Goal: Task Accomplishment & Management: Use online tool/utility

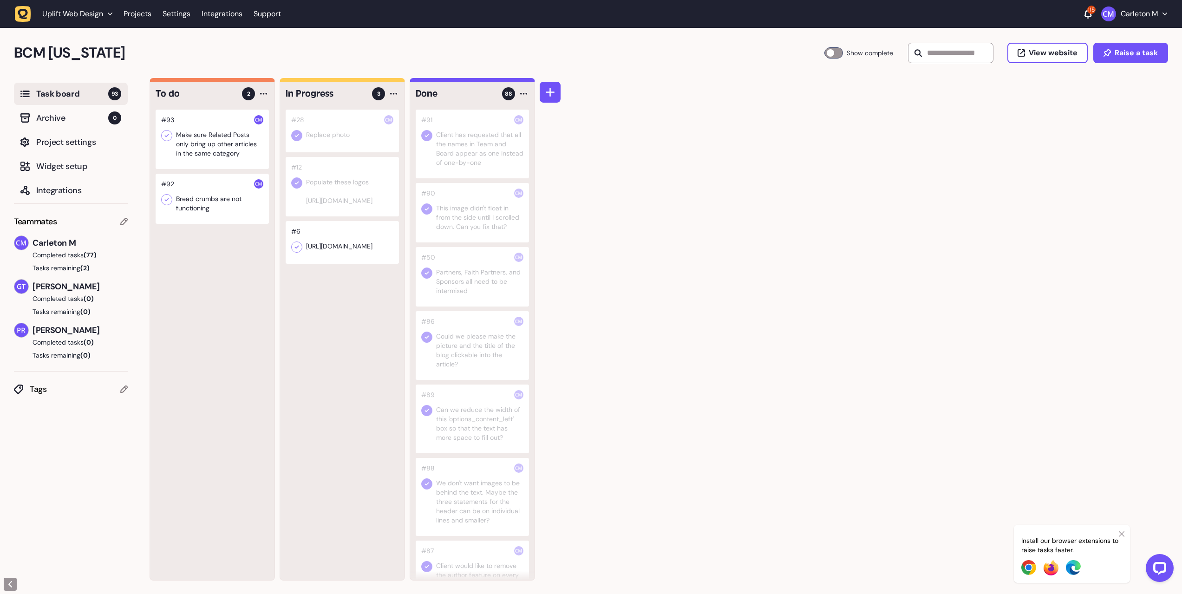
click at [203, 142] on div at bounding box center [212, 139] width 113 height 59
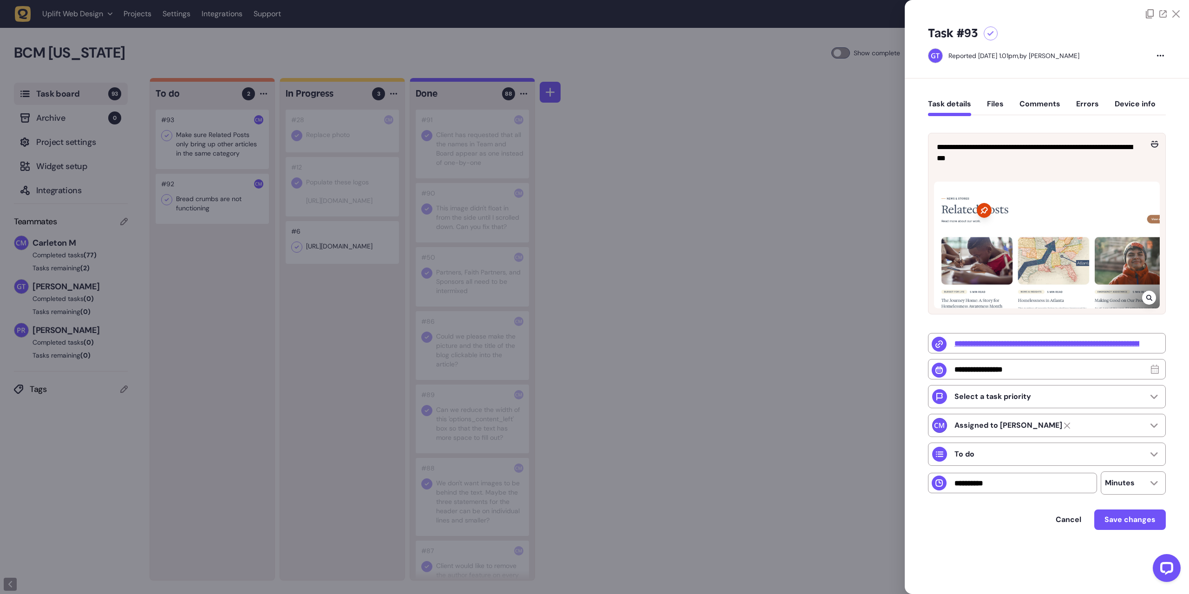
click at [775, 121] on div at bounding box center [594, 297] width 1189 height 594
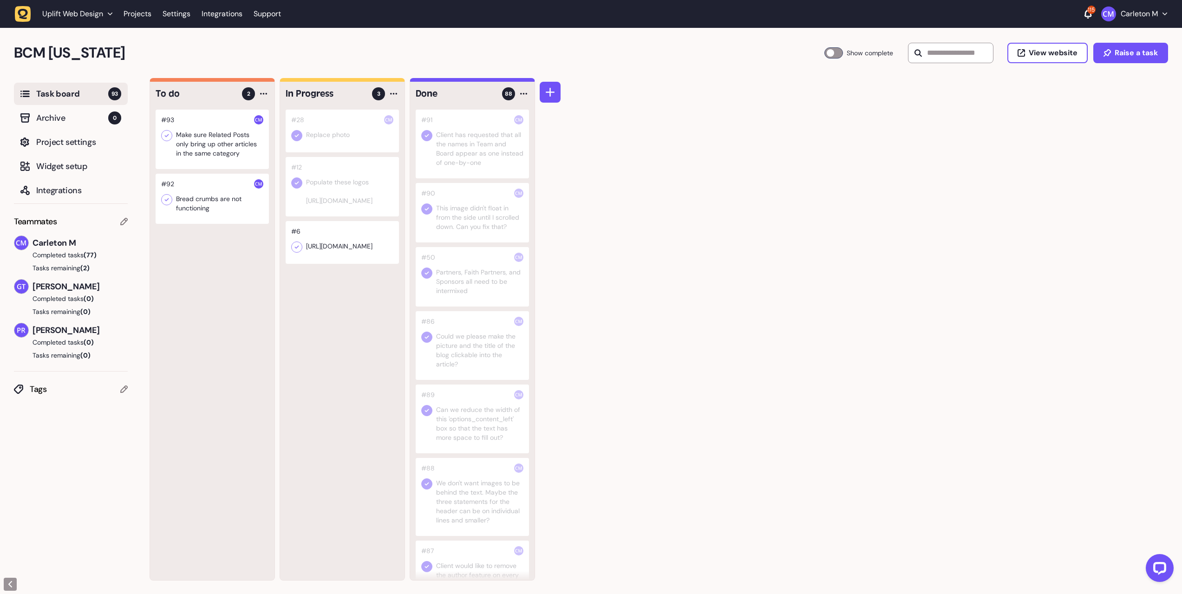
click at [220, 204] on div at bounding box center [212, 199] width 113 height 50
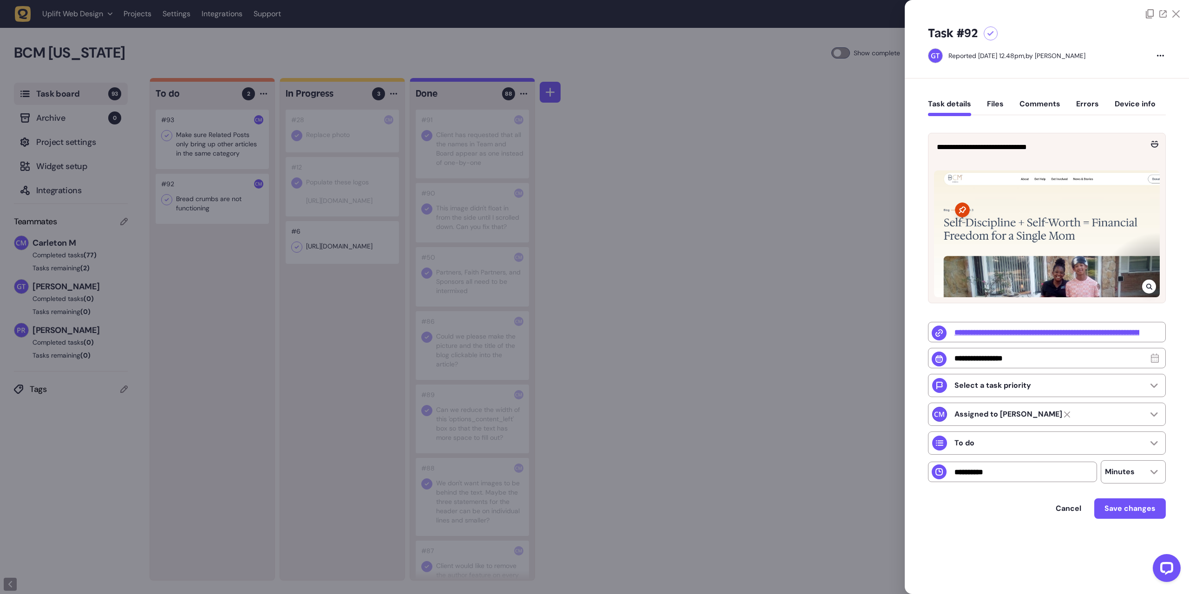
click at [769, 141] on div at bounding box center [594, 297] width 1189 height 594
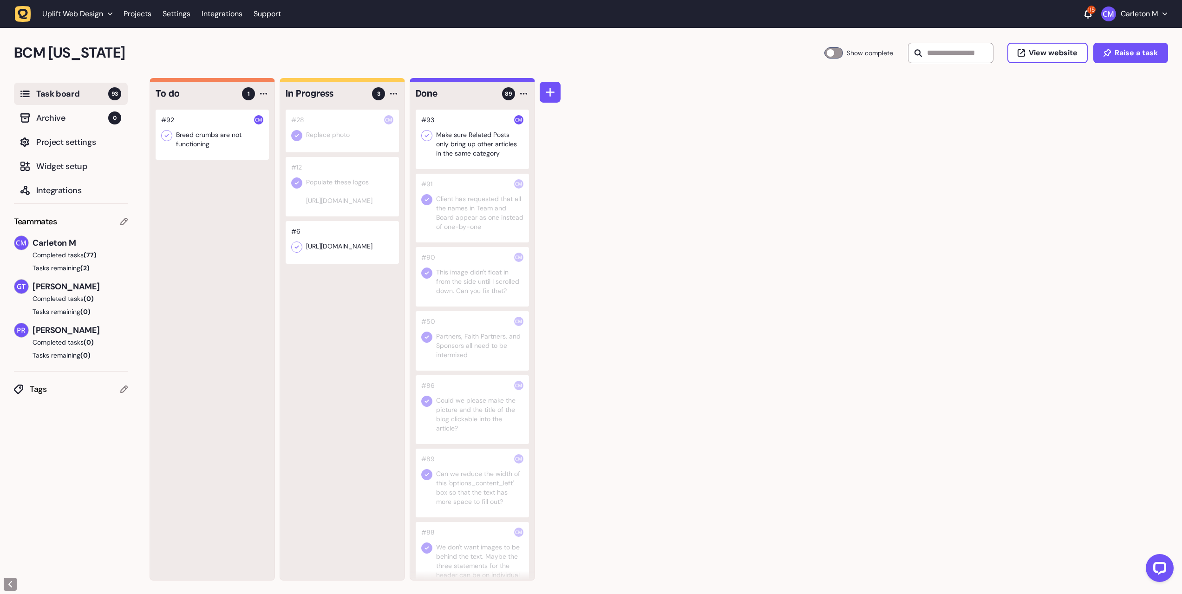
click at [427, 134] on icon at bounding box center [426, 135] width 9 height 9
click at [223, 137] on div at bounding box center [212, 135] width 113 height 50
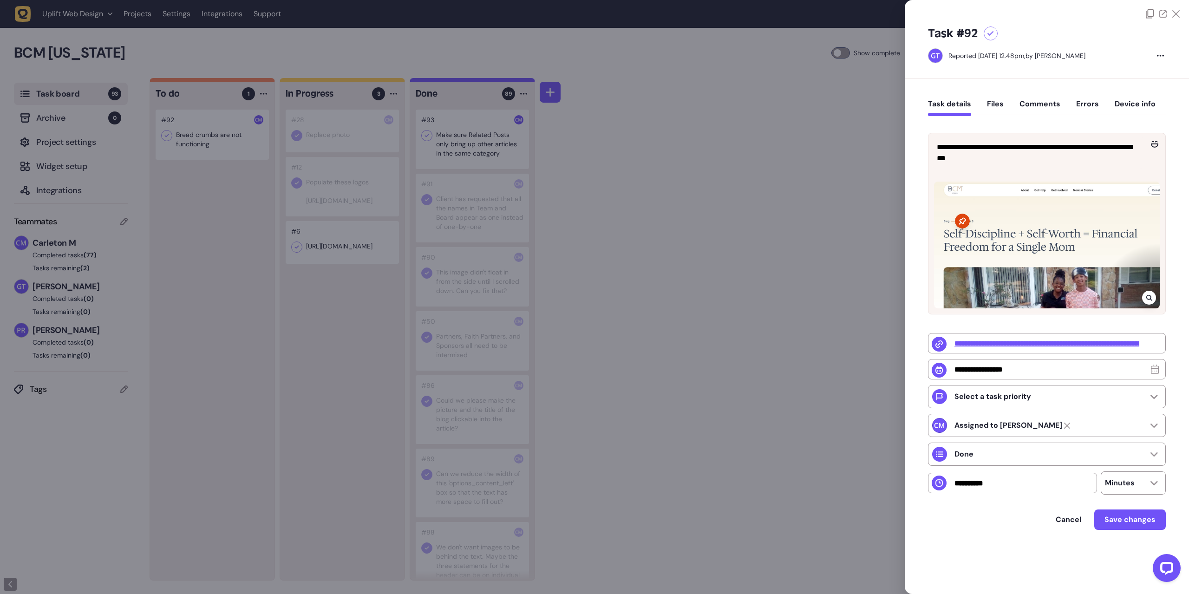
click at [604, 210] on div at bounding box center [594, 297] width 1189 height 594
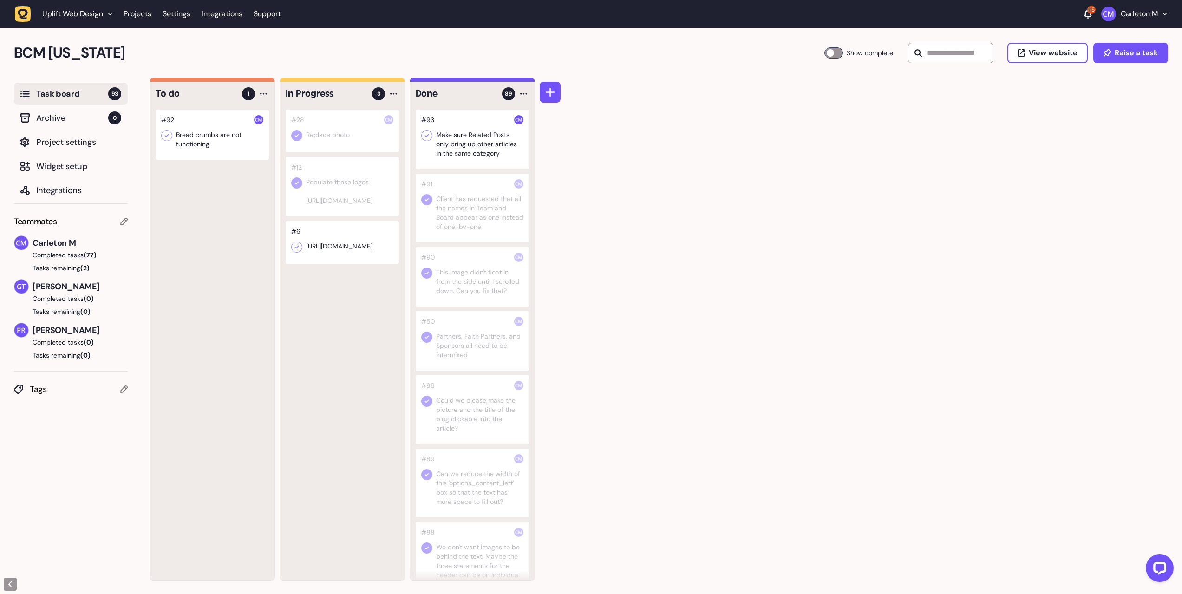
click at [187, 139] on div at bounding box center [212, 135] width 113 height 50
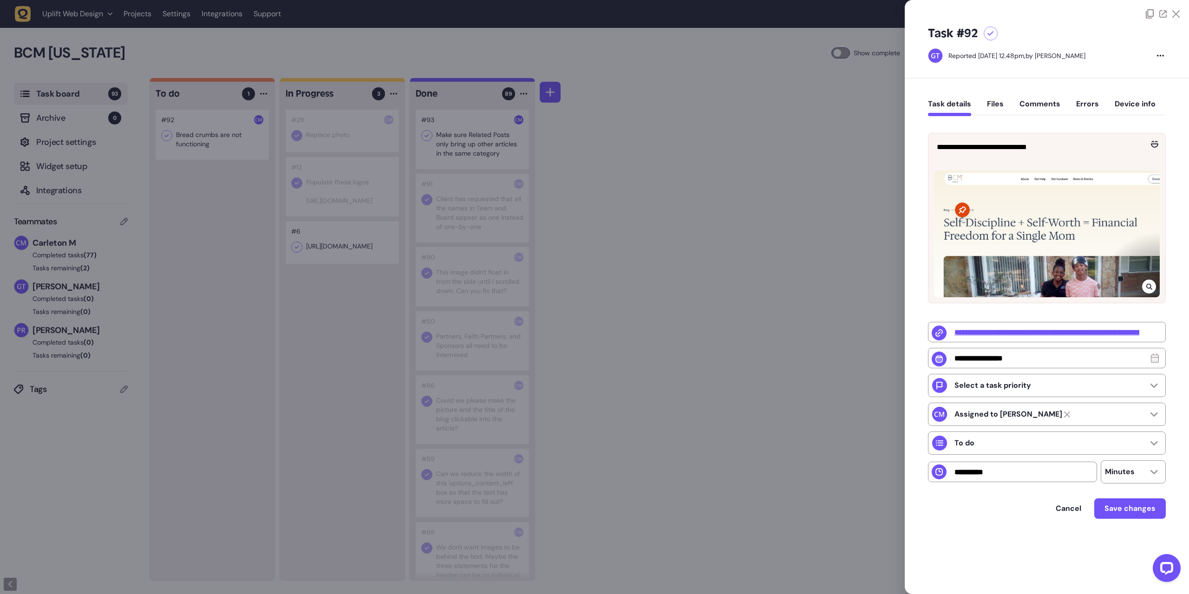
click at [1149, 286] on icon at bounding box center [1149, 286] width 6 height 7
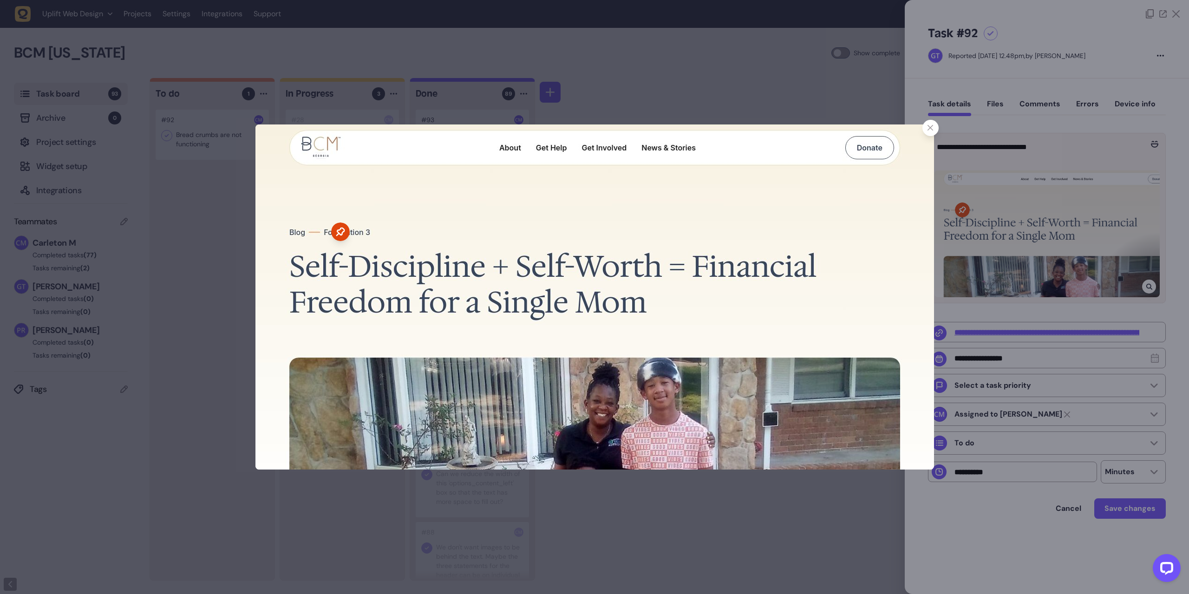
click at [932, 128] on icon at bounding box center [930, 128] width 6 height 6
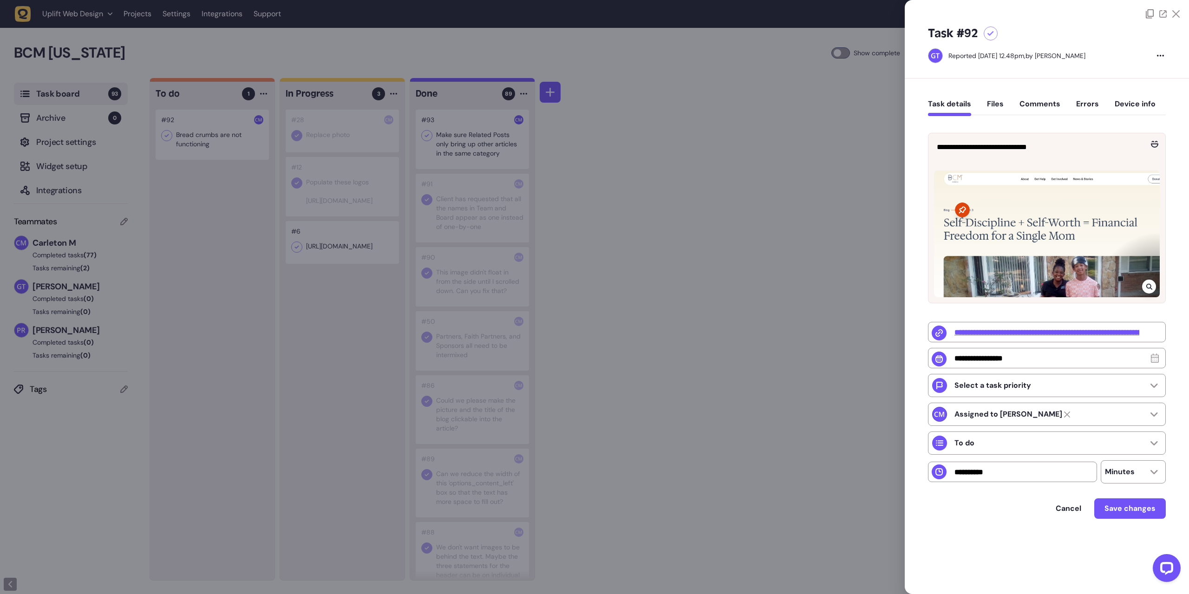
click at [184, 134] on div at bounding box center [594, 297] width 1189 height 594
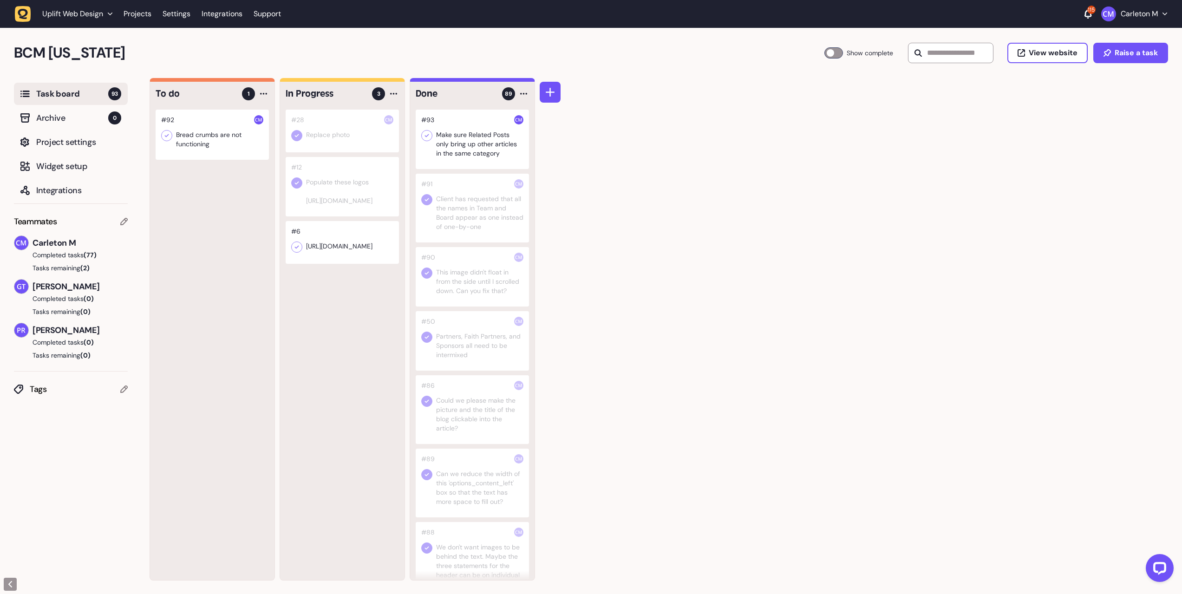
click at [168, 136] on icon at bounding box center [166, 135] width 9 height 9
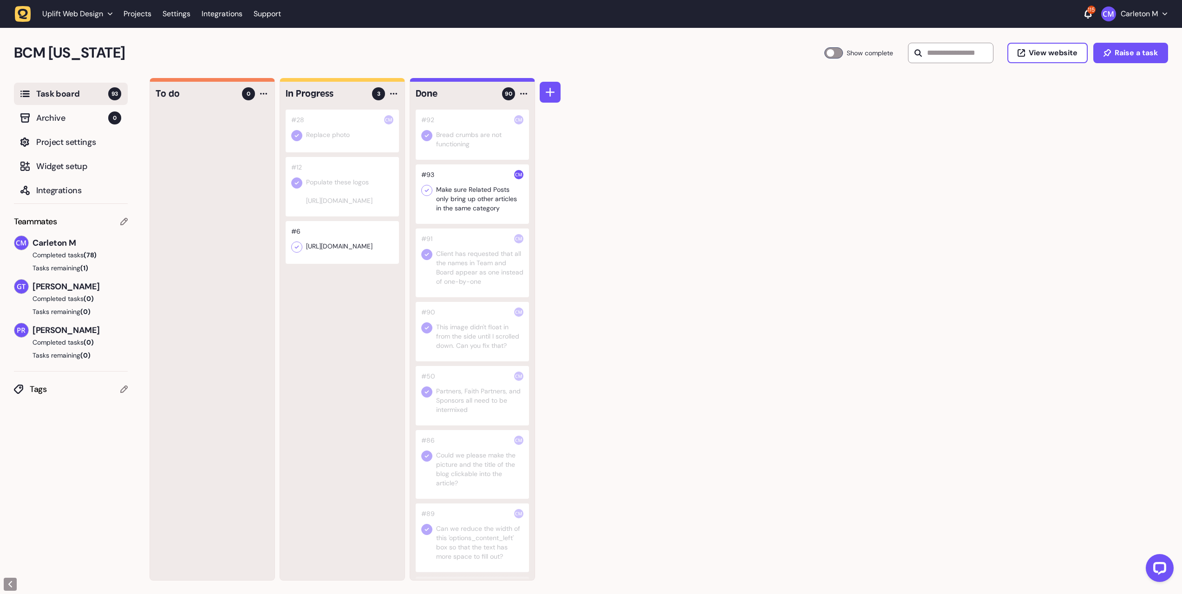
click at [429, 137] on icon at bounding box center [426, 135] width 9 height 9
click at [429, 133] on icon at bounding box center [426, 135] width 9 height 9
click at [426, 190] on icon at bounding box center [426, 190] width 9 height 9
click at [428, 191] on icon at bounding box center [426, 190] width 9 height 9
click at [650, 164] on div "To do 0 In Progress 3 #28 Replace photo #12 Populate these logos [URL][DOMAIN_N…" at bounding box center [666, 336] width 1032 height 516
